Goal: Task Accomplishment & Management: Manage account settings

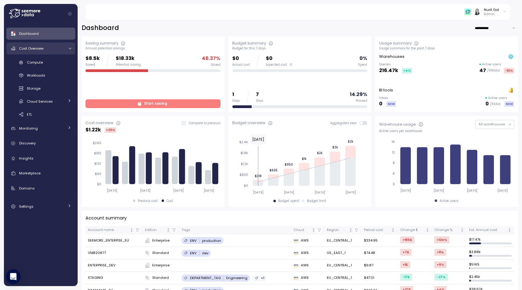
click at [39, 51] on div "Cost Overview" at bounding box center [41, 48] width 45 height 6
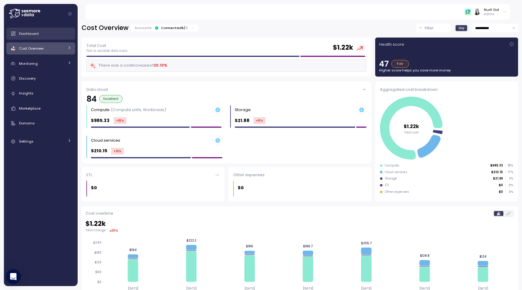
click at [49, 39] on link "Dashboard" at bounding box center [40, 34] width 69 height 12
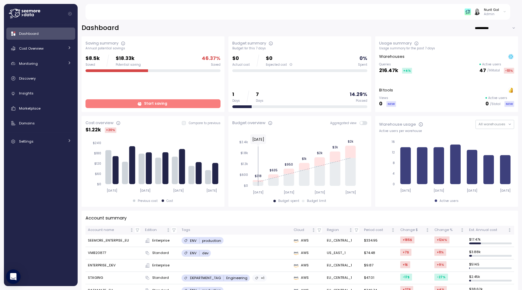
click at [363, 124] on span at bounding box center [365, 123] width 5 height 4
click at [43, 91] on div "Insights" at bounding box center [45, 93] width 52 height 6
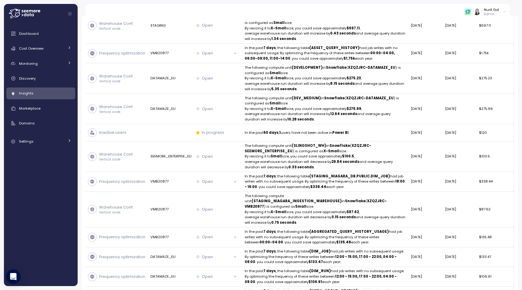
scroll to position [20, 0]
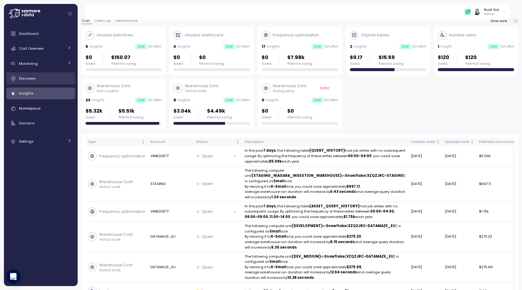
click at [33, 76] on span "Discovery" at bounding box center [27, 78] width 17 height 5
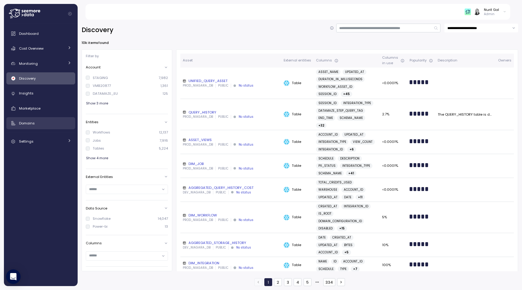
click at [32, 124] on span "Domains" at bounding box center [27, 123] width 16 height 5
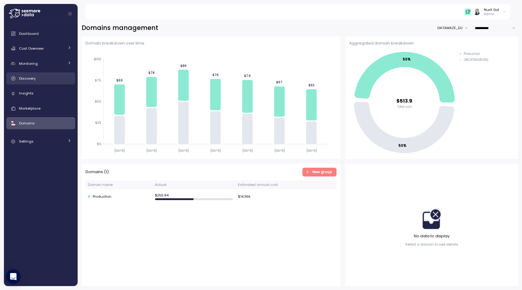
click at [35, 76] on span "Discovery" at bounding box center [27, 78] width 17 height 5
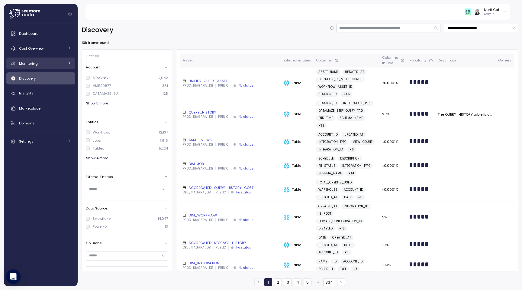
click at [39, 63] on div "Monitoring" at bounding box center [41, 63] width 45 height 6
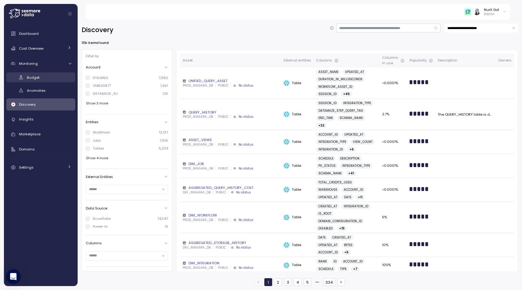
click at [37, 74] on link "Budget" at bounding box center [40, 77] width 69 height 10
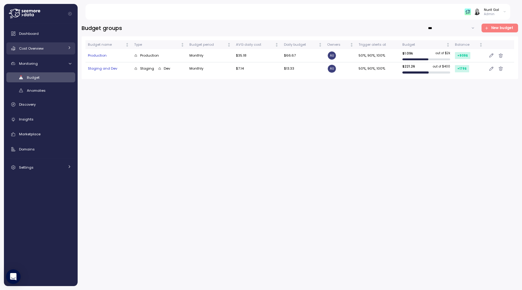
click at [44, 49] on div "Cost Overview" at bounding box center [41, 48] width 45 height 6
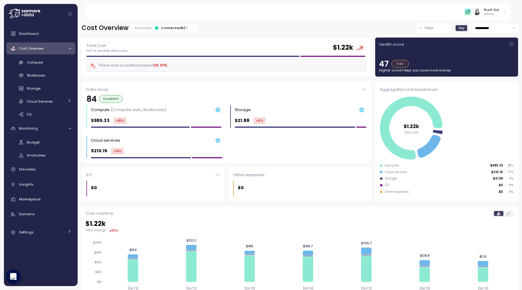
click at [45, 95] on div "Compute Workloads Storage Cloud Services Clustering columns Pipes AI Services S…" at bounding box center [40, 88] width 69 height 62
click at [45, 90] on div "Storage" at bounding box center [49, 88] width 44 height 6
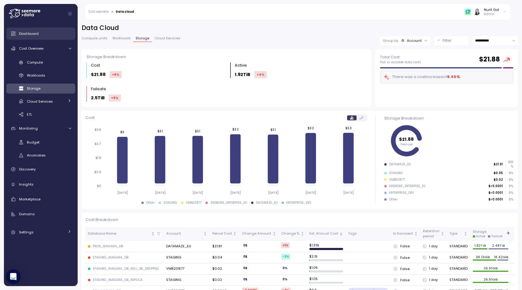
click at [41, 33] on div "Dashboard" at bounding box center [45, 34] width 52 height 6
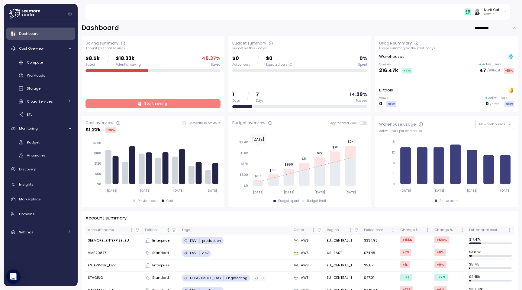
click at [176, 233] on th "Edition" at bounding box center [161, 229] width 37 height 9
click at [176, 232] on icon "button" at bounding box center [174, 230] width 4 height 4
click at [169, 229] on icon "Sorted ascending" at bounding box center [168, 230] width 4 height 4
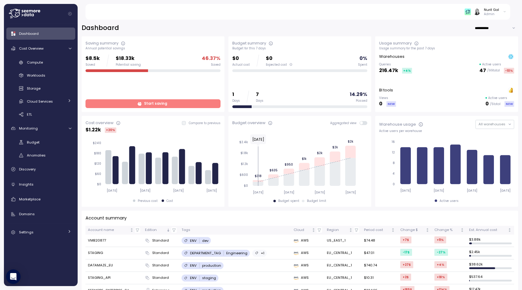
click at [176, 230] on icon "button" at bounding box center [174, 230] width 4 height 4
click at [52, 59] on link "Compute" at bounding box center [40, 62] width 69 height 10
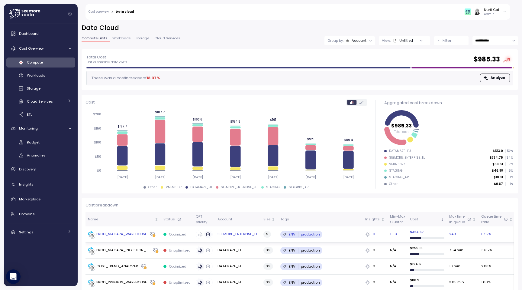
click at [130, 232] on div "PROD_NIAGARA_WAREHOUSE" at bounding box center [121, 233] width 50 height 5
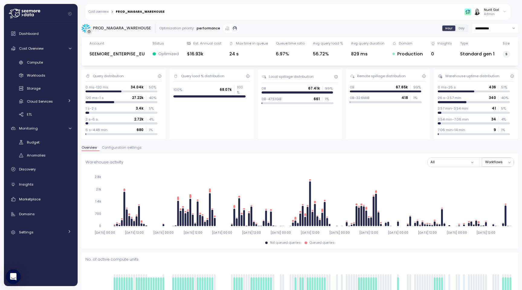
click at [132, 149] on span "Configuration settings" at bounding box center [122, 147] width 40 height 3
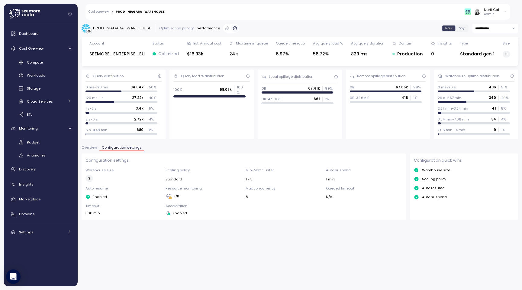
click at [90, 150] on button "Overview" at bounding box center [91, 148] width 18 height 5
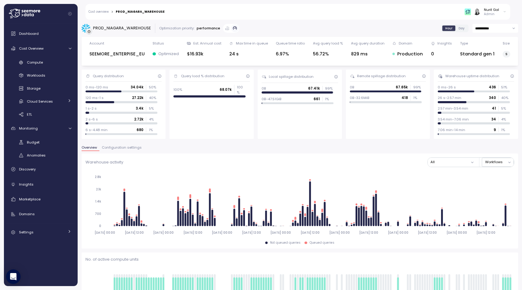
click at [123, 148] on span "Configuration settings" at bounding box center [122, 147] width 40 height 3
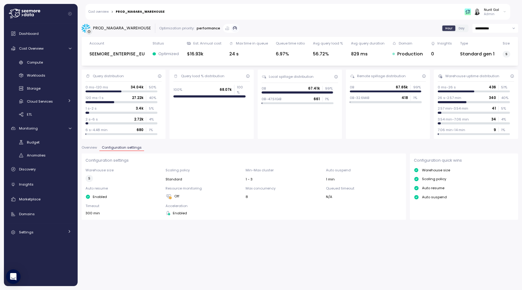
click at [93, 146] on span "Overview" at bounding box center [89, 147] width 15 height 3
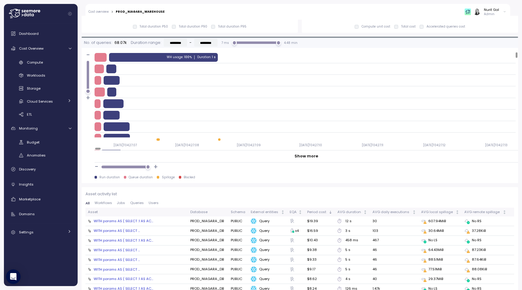
scroll to position [603, 0]
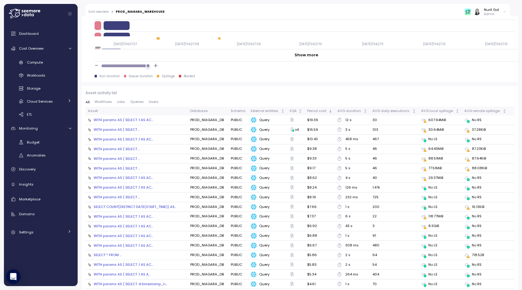
click at [105, 103] on span "Workflows" at bounding box center [104, 101] width 18 height 3
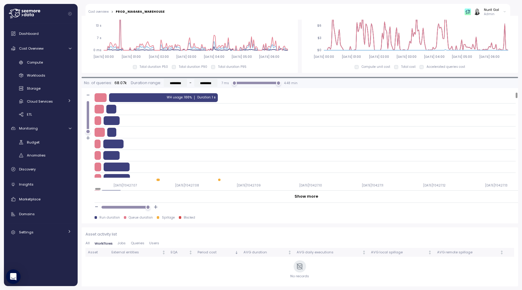
click at [123, 241] on span "Jobs" at bounding box center [122, 242] width 8 height 3
click at [131, 238] on div "Asset activity list All Workflows Jobs Queries Users Asset External entities EQ…" at bounding box center [300, 256] width 429 height 51
click at [132, 240] on div "Asset activity list All Workflows Jobs Queries Users Asset External entities EQ…" at bounding box center [300, 256] width 429 height 51
click at [133, 242] on span "Queries" at bounding box center [138, 242] width 14 height 3
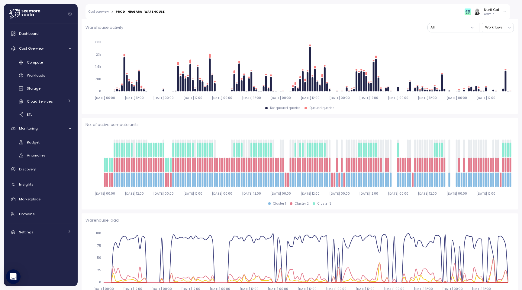
scroll to position [0, 0]
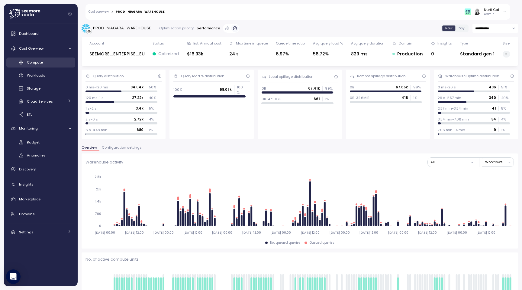
click at [56, 64] on div "Compute" at bounding box center [49, 62] width 44 height 6
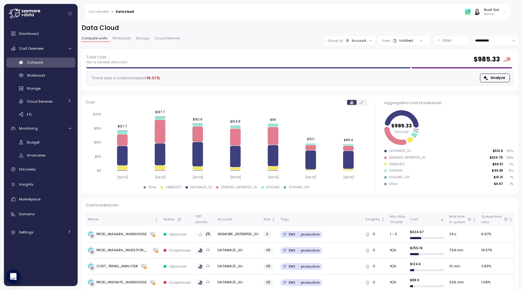
click at [385, 44] on div "View: Untitled" at bounding box center [404, 40] width 51 height 9
click at [444, 41] on p "Filter" at bounding box center [447, 40] width 9 height 6
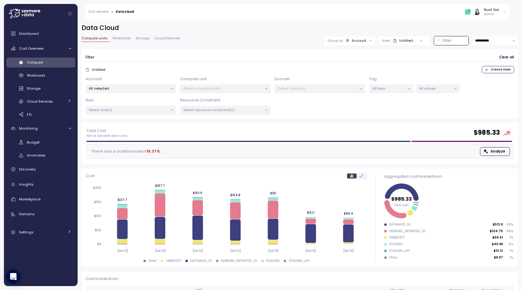
click at [87, 70] on icon at bounding box center [88, 70] width 4 height 4
click at [420, 38] on div at bounding box center [421, 40] width 17 height 8
click at [416, 40] on div at bounding box center [421, 40] width 17 height 8
click at [413, 39] on div at bounding box center [421, 40] width 17 height 8
click at [407, 40] on div "Untitled" at bounding box center [403, 40] width 20 height 5
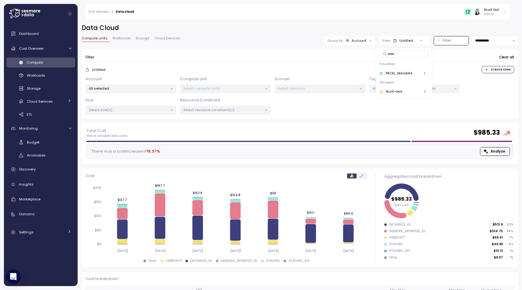
click at [407, 40] on div "Untitled" at bounding box center [403, 40] width 20 height 5
click at [398, 75] on div "PROD_NIAGARA" at bounding box center [396, 73] width 33 height 5
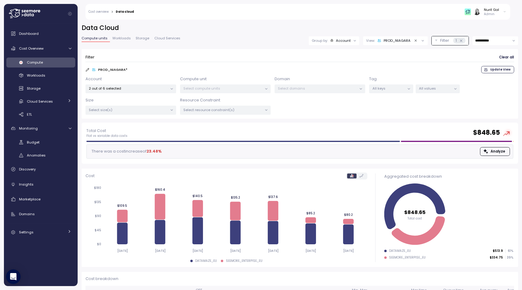
click at [86, 71] on icon at bounding box center [88, 70] width 4 height 4
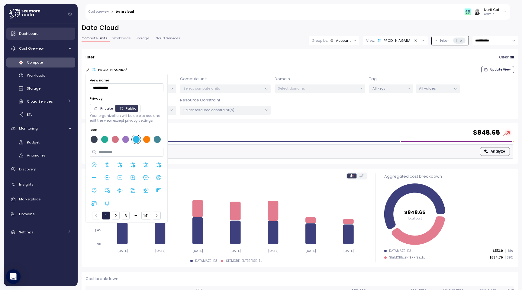
click at [54, 37] on link "Dashboard" at bounding box center [40, 34] width 69 height 12
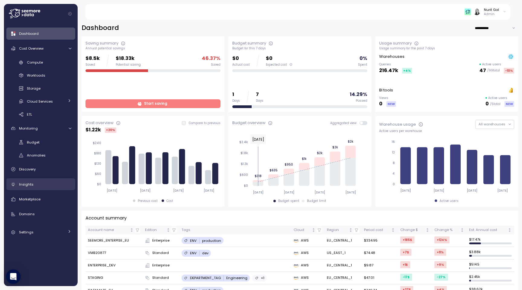
click at [42, 182] on div "Insights" at bounding box center [45, 184] width 52 height 6
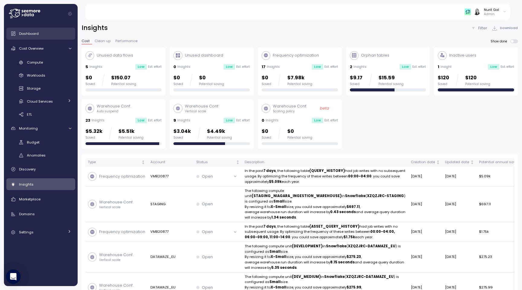
click at [44, 36] on div "Dashboard" at bounding box center [45, 34] width 52 height 6
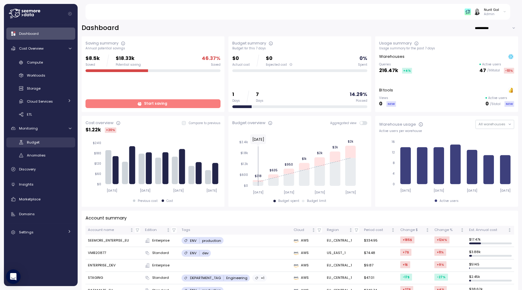
click at [33, 142] on span "Budget" at bounding box center [33, 142] width 13 height 5
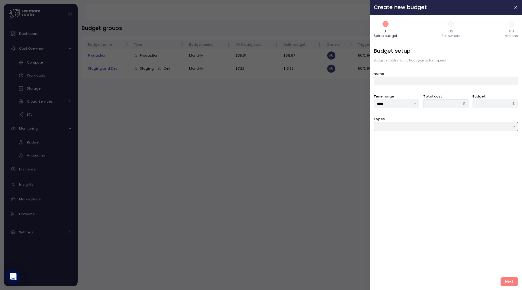
click at [399, 127] on input "Types" at bounding box center [446, 126] width 144 height 9
click at [386, 163] on span "Domain" at bounding box center [385, 163] width 14 height 5
type input "******"
click at [398, 145] on div at bounding box center [446, 149] width 144 height 9
click at [393, 160] on div "Production" at bounding box center [393, 161] width 16 height 5
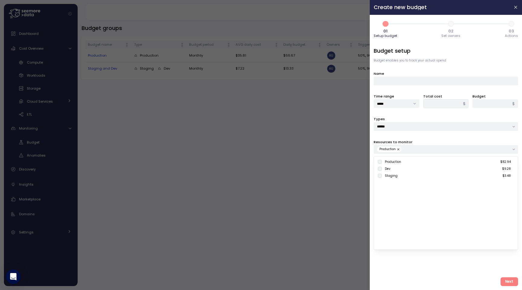
type input "*****"
click at [383, 167] on label "Dev $9.28" at bounding box center [446, 168] width 129 height 5
type input "*****"
click at [430, 126] on input "******" at bounding box center [446, 126] width 144 height 9
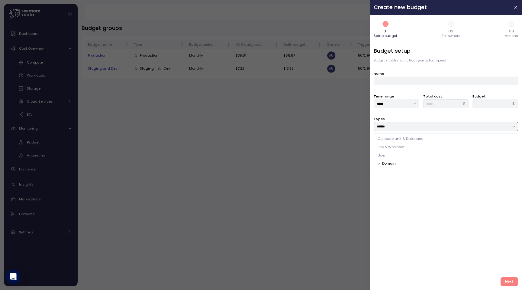
click at [401, 146] on span "Job & Workflow" at bounding box center [391, 146] width 26 height 5
type input "**********"
click at [392, 146] on div at bounding box center [446, 149] width 144 height 9
click at [380, 161] on icon at bounding box center [380, 162] width 4 height 4
click at [85, 23] on div at bounding box center [261, 145] width 522 height 290
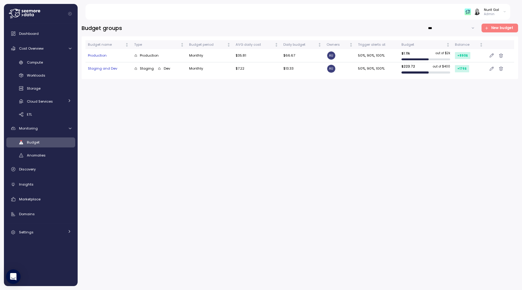
click at [37, 40] on div "Dashboard Cost Overview Compute Workloads Storage Cloud Services Clustering col…" at bounding box center [40, 133] width 69 height 210
click at [37, 37] on link "Dashboard" at bounding box center [40, 34] width 69 height 12
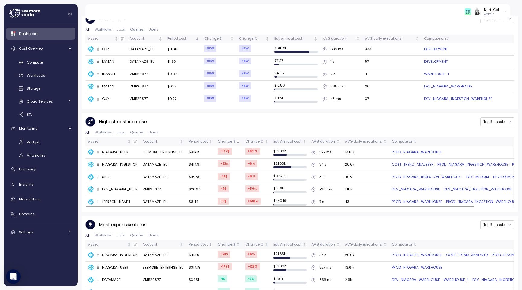
scroll to position [301, 0]
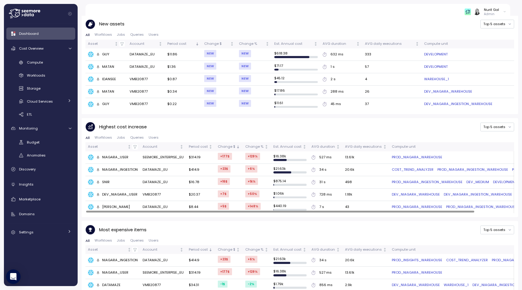
click at [183, 112] on div "Account summary Account name Edition Tags Cloud Region Period cost Change $ Cha…" at bounding box center [300, 114] width 437 height 410
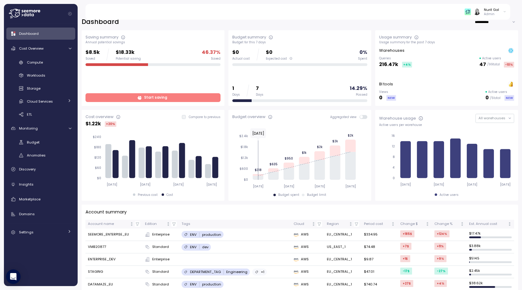
scroll to position [0, 0]
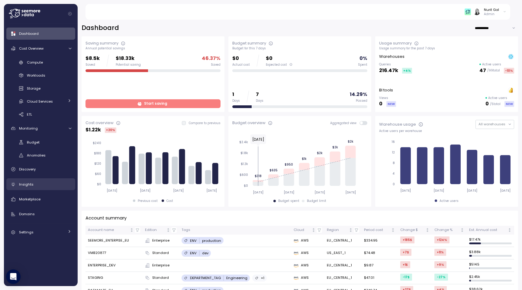
click at [26, 190] on link "Insights" at bounding box center [40, 184] width 69 height 12
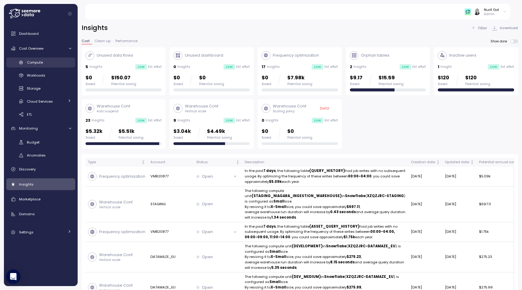
click at [46, 63] on div "Compute" at bounding box center [49, 62] width 44 height 6
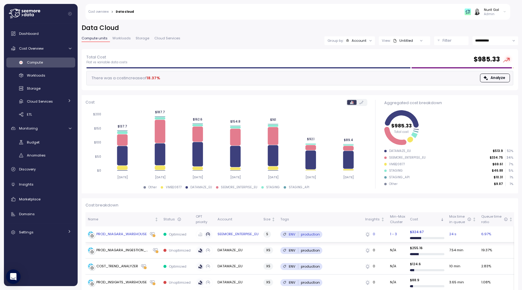
click at [116, 232] on div "PROD_NIAGARA_WAREHOUSE" at bounding box center [121, 233] width 50 height 5
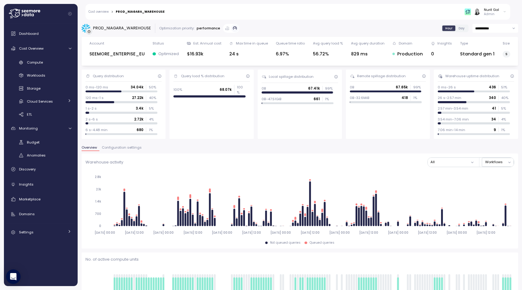
click at [132, 147] on span "Configuration settings" at bounding box center [122, 147] width 40 height 3
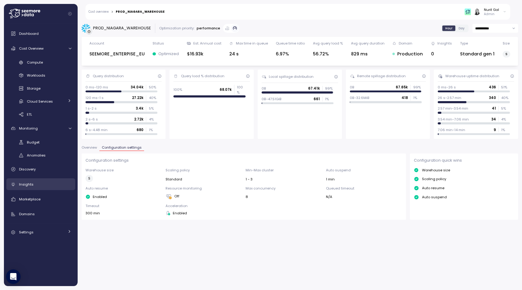
click at [28, 186] on span "Insights" at bounding box center [26, 184] width 15 height 5
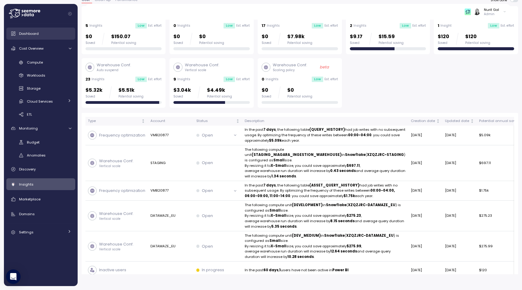
click at [29, 34] on span "Dashboard" at bounding box center [29, 33] width 20 height 5
